Goal: Task Accomplishment & Management: Manage account settings

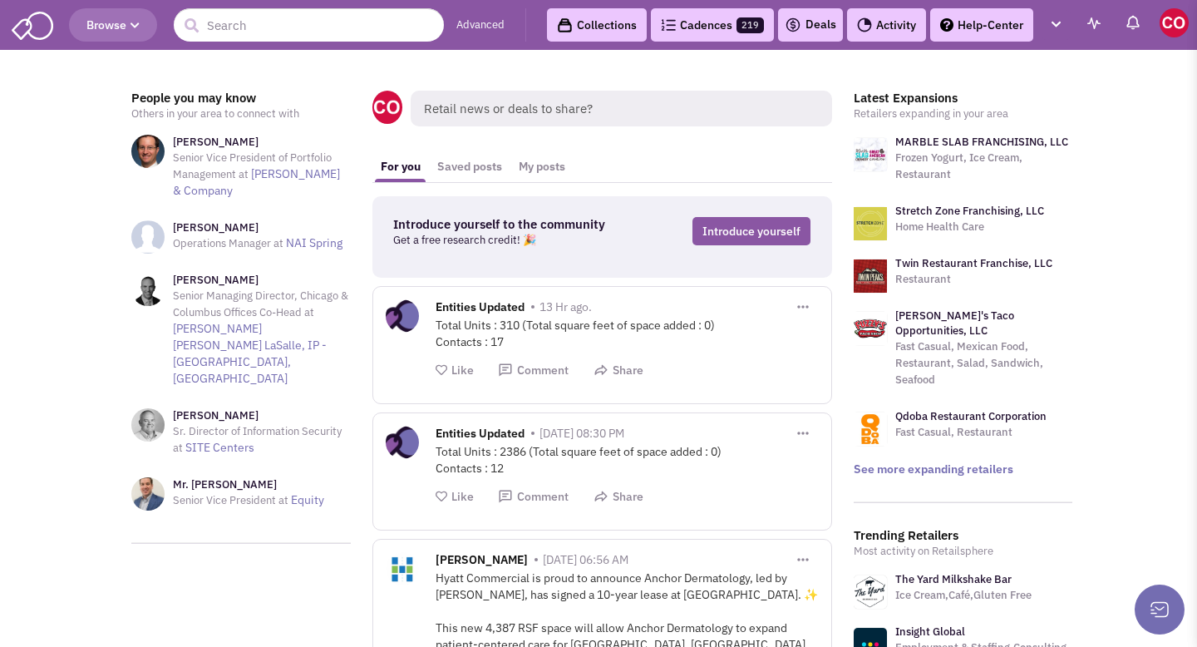
click at [682, 32] on link "Cadences 219" at bounding box center [712, 24] width 123 height 33
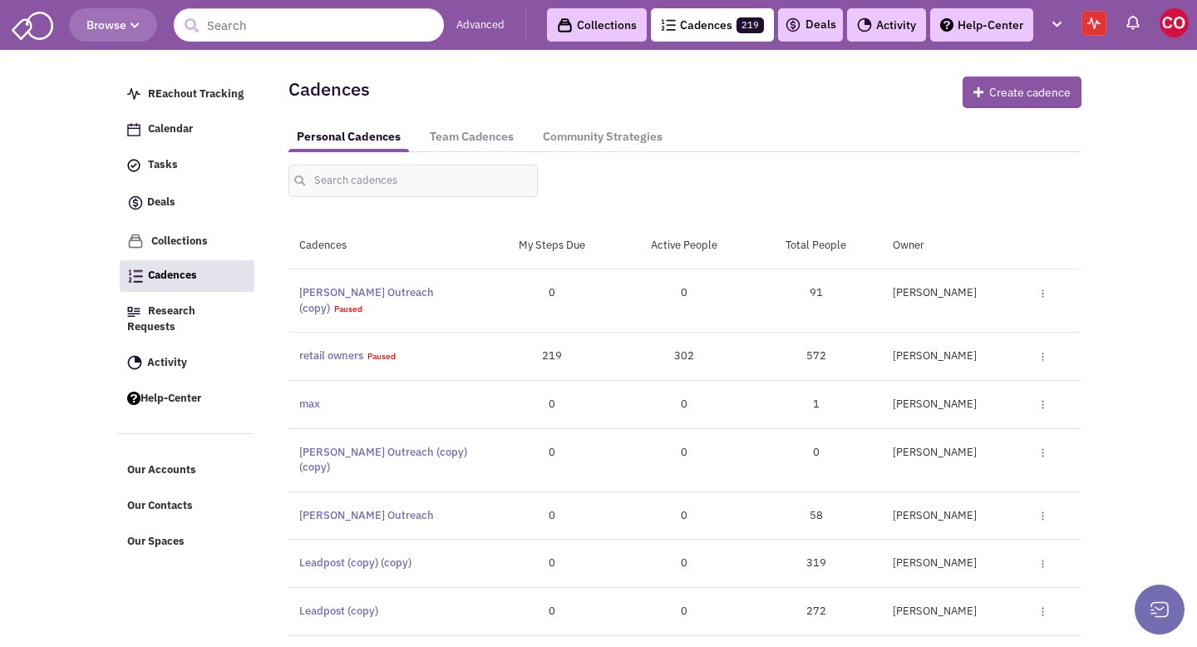
click at [1183, 20] on img at bounding box center [1173, 22] width 29 height 29
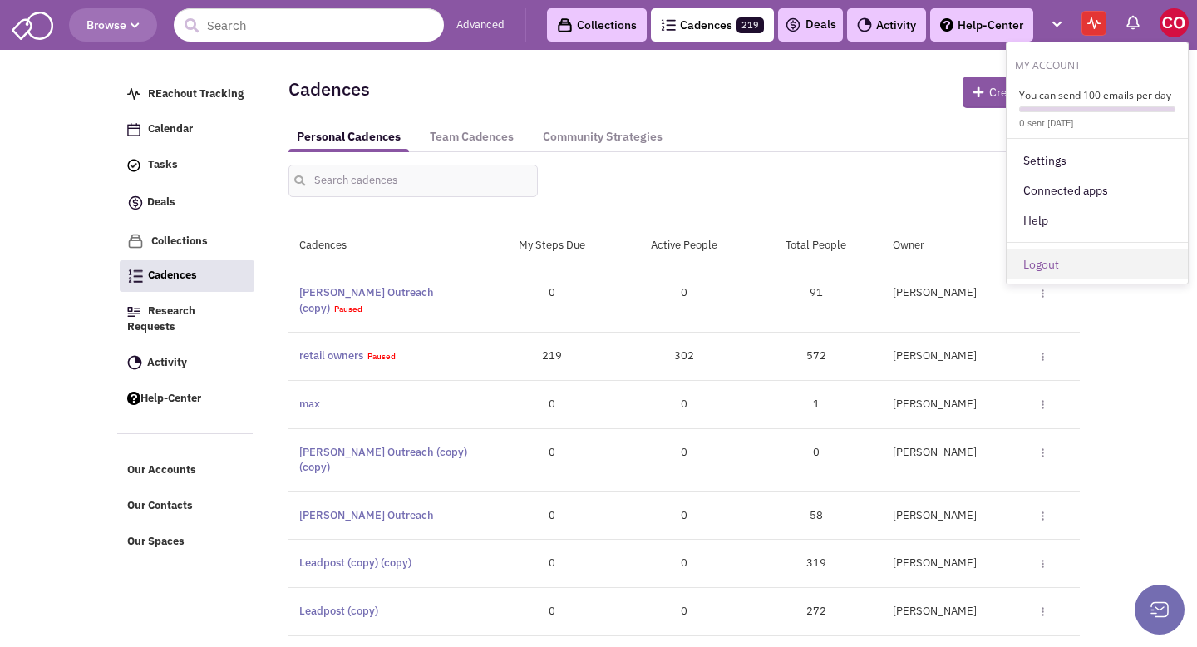
click at [1091, 265] on link "Logout" at bounding box center [1096, 264] width 181 height 30
